Goal: Check status: Check status

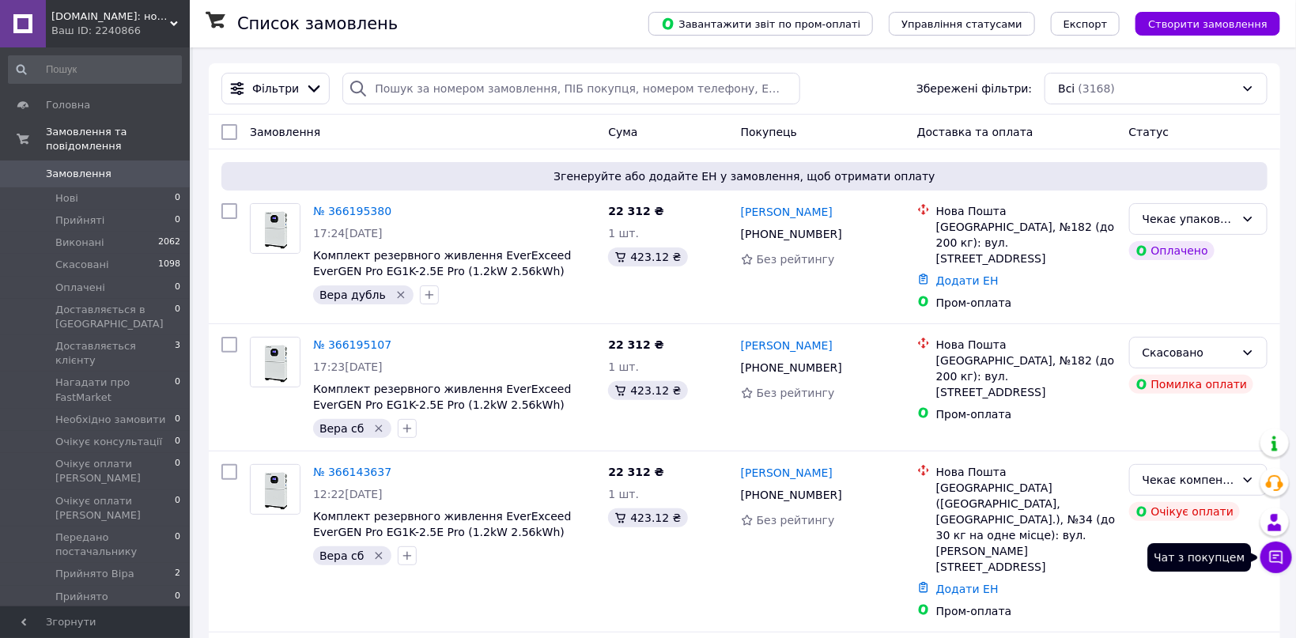
click at [1278, 568] on button "Чат з покупцем" at bounding box center [1276, 558] width 32 height 32
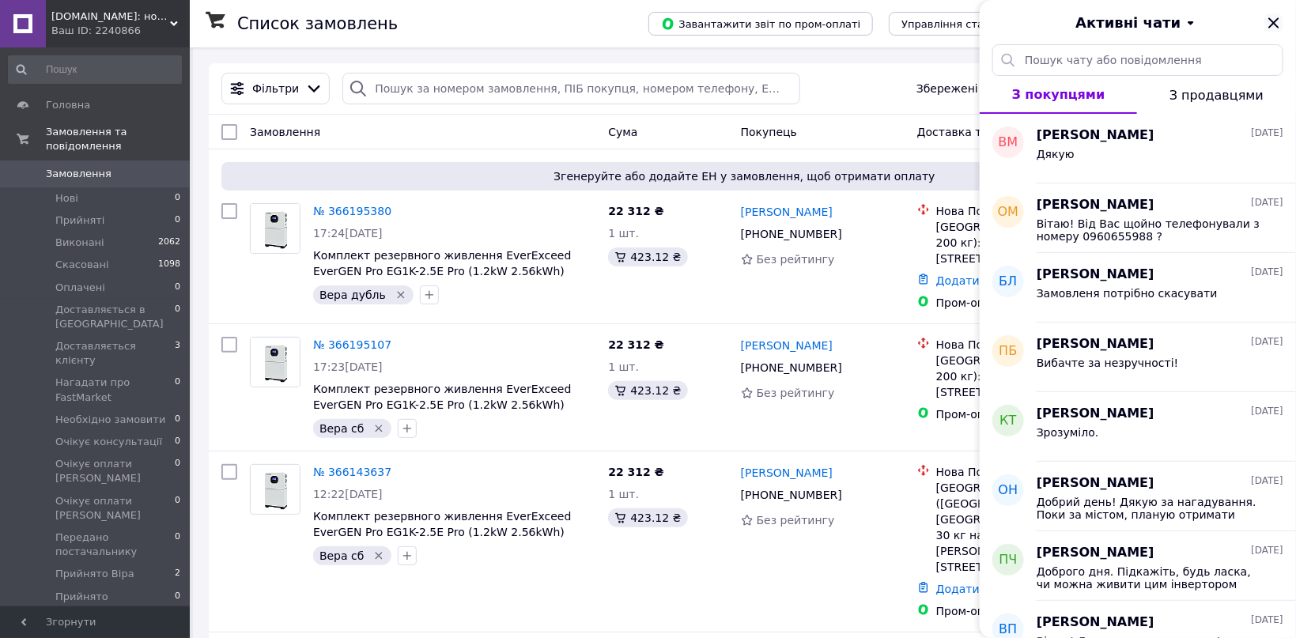
click at [1268, 25] on icon "Закрити" at bounding box center [1273, 22] width 19 height 19
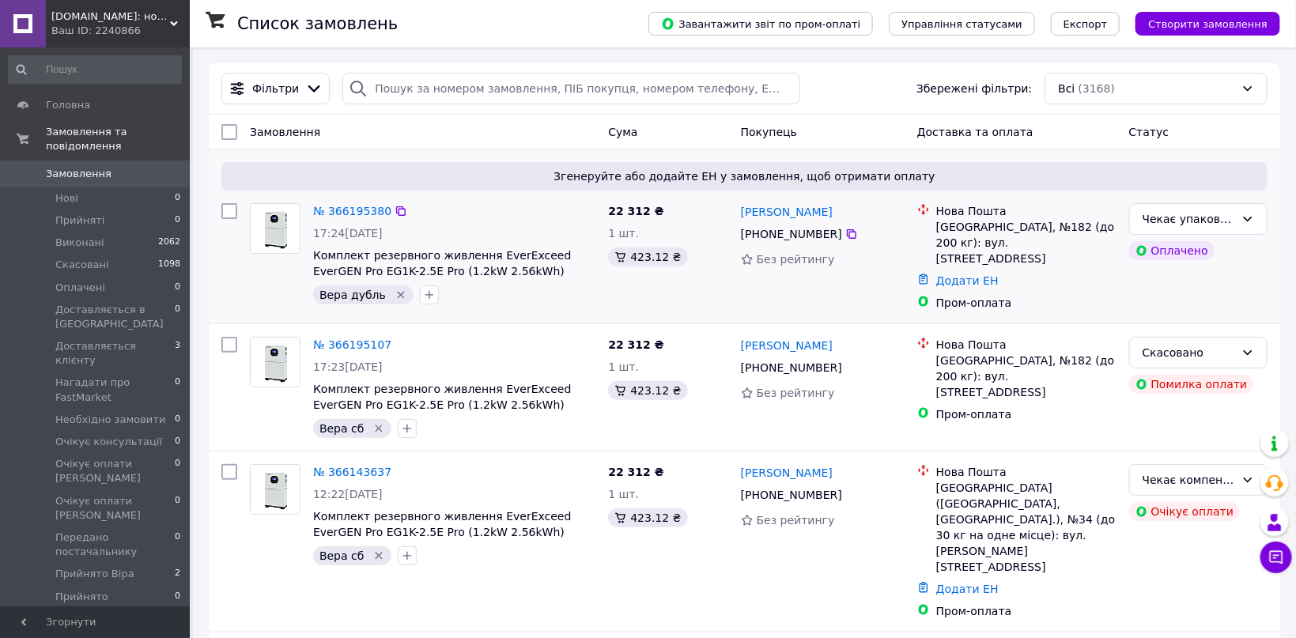
drag, startPoint x: 739, startPoint y: 213, endPoint x: 852, endPoint y: 218, distance: 113.2
click at [852, 218] on div "[PERSON_NAME]" at bounding box center [822, 212] width 167 height 20
copy link "[PERSON_NAME]"
click at [342, 213] on link "№ 366195380" at bounding box center [352, 211] width 78 height 13
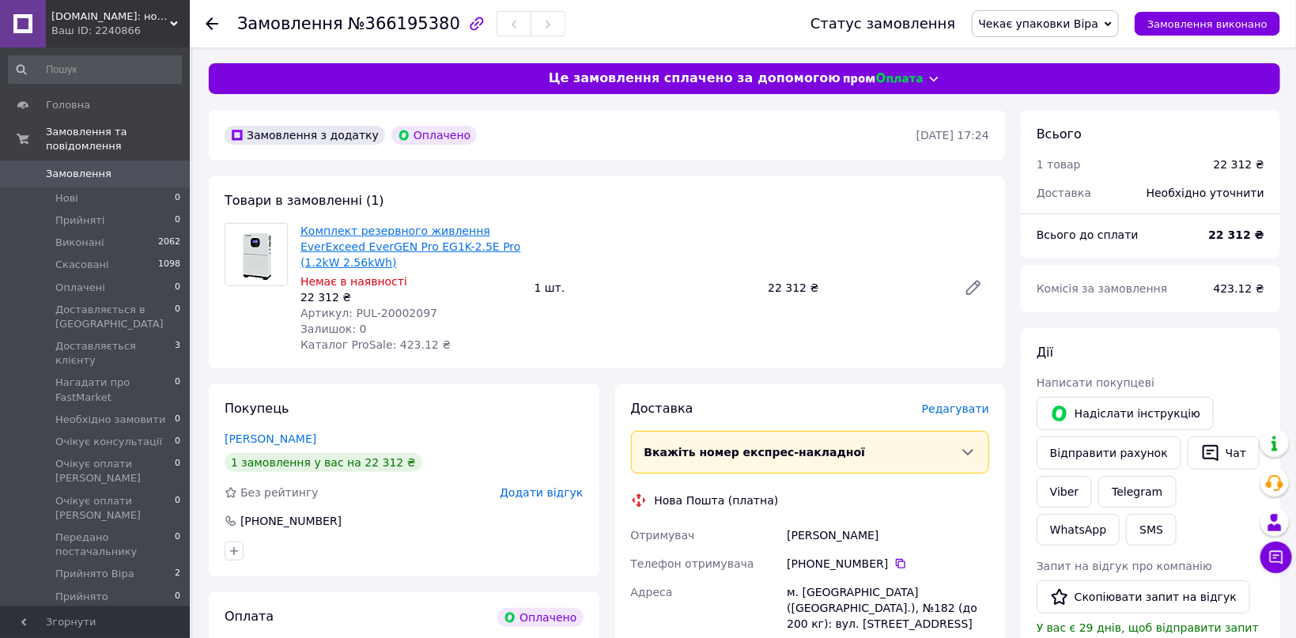
drag, startPoint x: 372, startPoint y: 262, endPoint x: 395, endPoint y: 250, distance: 25.8
click at [378, 259] on link "Комплект резервного живлення EverExceed EverGEN Pro EG1K-2.5E Pro (1.2kW 2.56kW…" at bounding box center [410, 247] width 221 height 44
drag, startPoint x: 389, startPoint y: 266, endPoint x: 302, endPoint y: 231, distance: 93.7
click at [302, 231] on span "Комплект резервного живлення EverExceed EverGEN Pro EG1K-2.5E Pro (1.2kW 2.56kW…" at bounding box center [410, 246] width 221 height 47
copy link "Комплект резервного живлення EverExceed EverGEN Pro EG1K-2.5E Pro (1.2kW 2.56kW…"
